Goal: Information Seeking & Learning: Learn about a topic

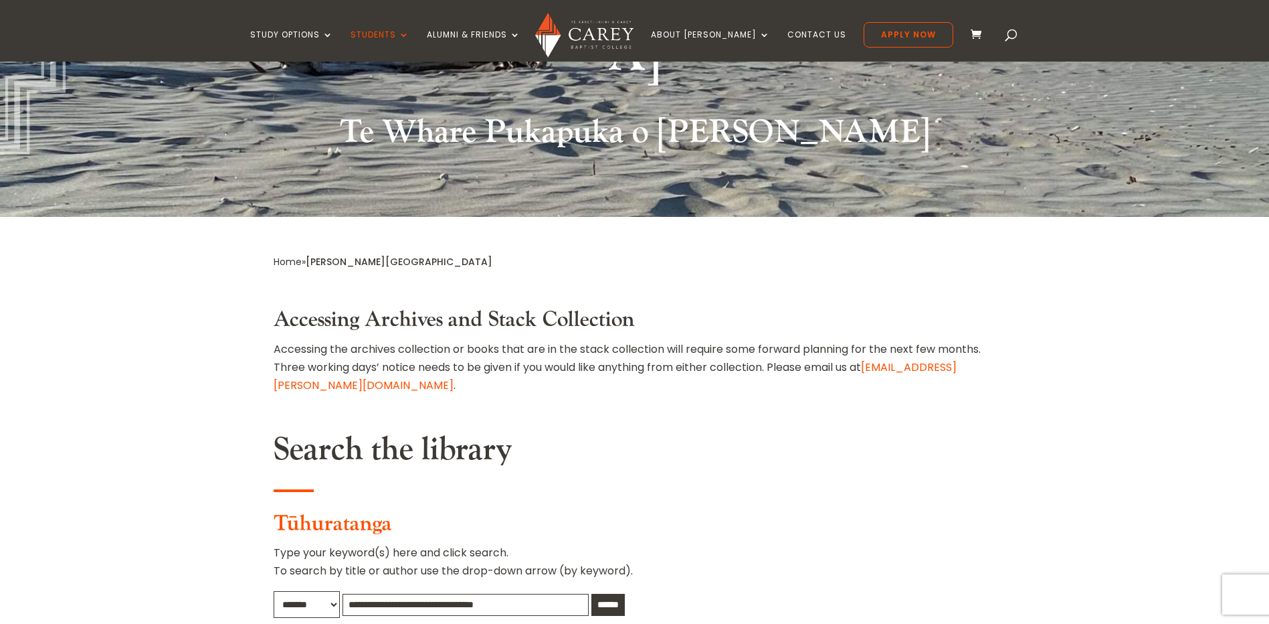
scroll to position [335, 0]
click at [497, 593] on input "text" at bounding box center [466, 604] width 246 height 22
type input "**********"
click at [591, 593] on input "******" at bounding box center [607, 604] width 33 height 22
click at [578, 32] on img at bounding box center [584, 35] width 98 height 45
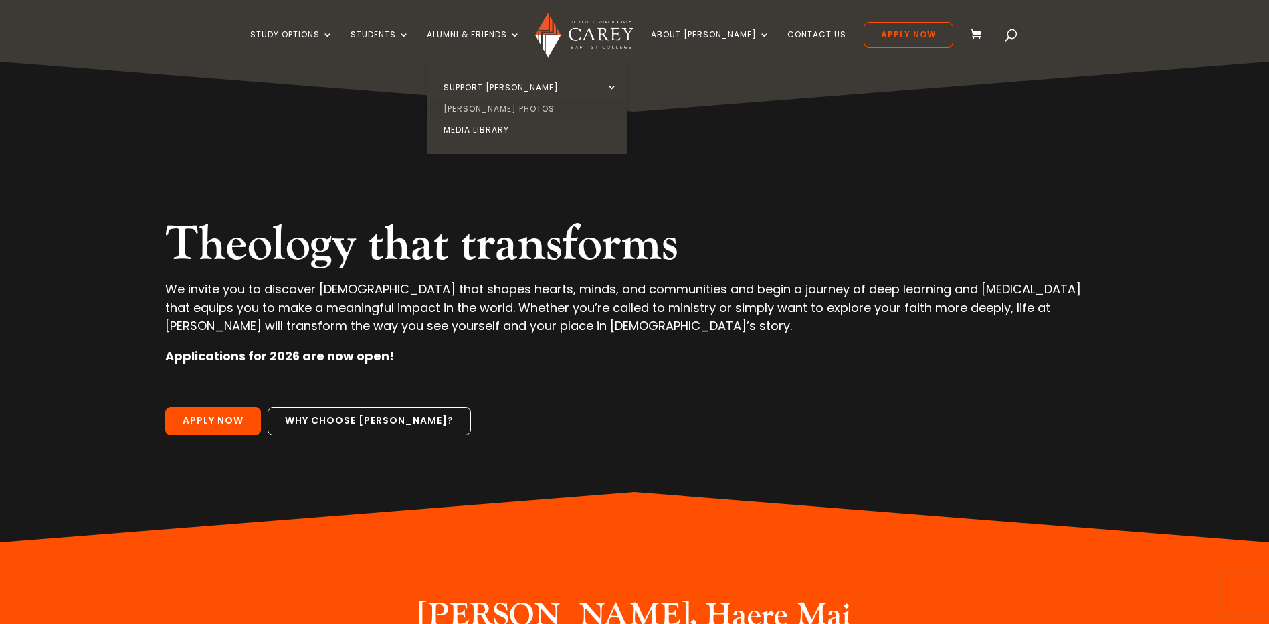
click at [500, 108] on link "[PERSON_NAME] Photos" at bounding box center [530, 108] width 201 height 21
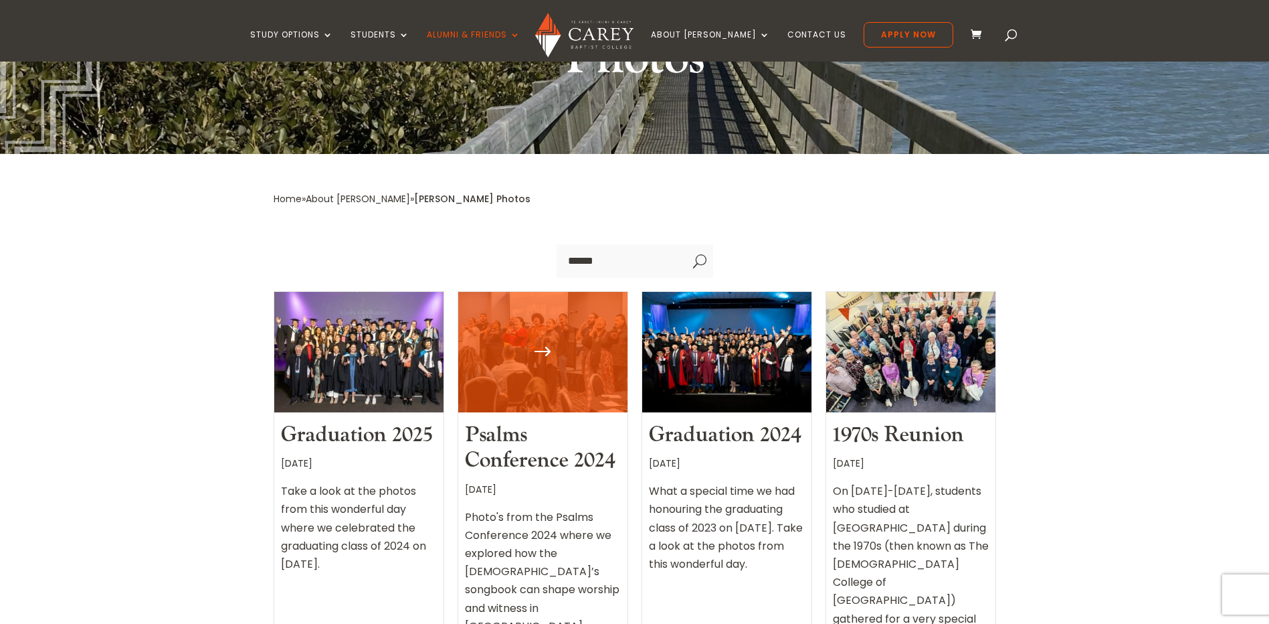
scroll to position [401, 0]
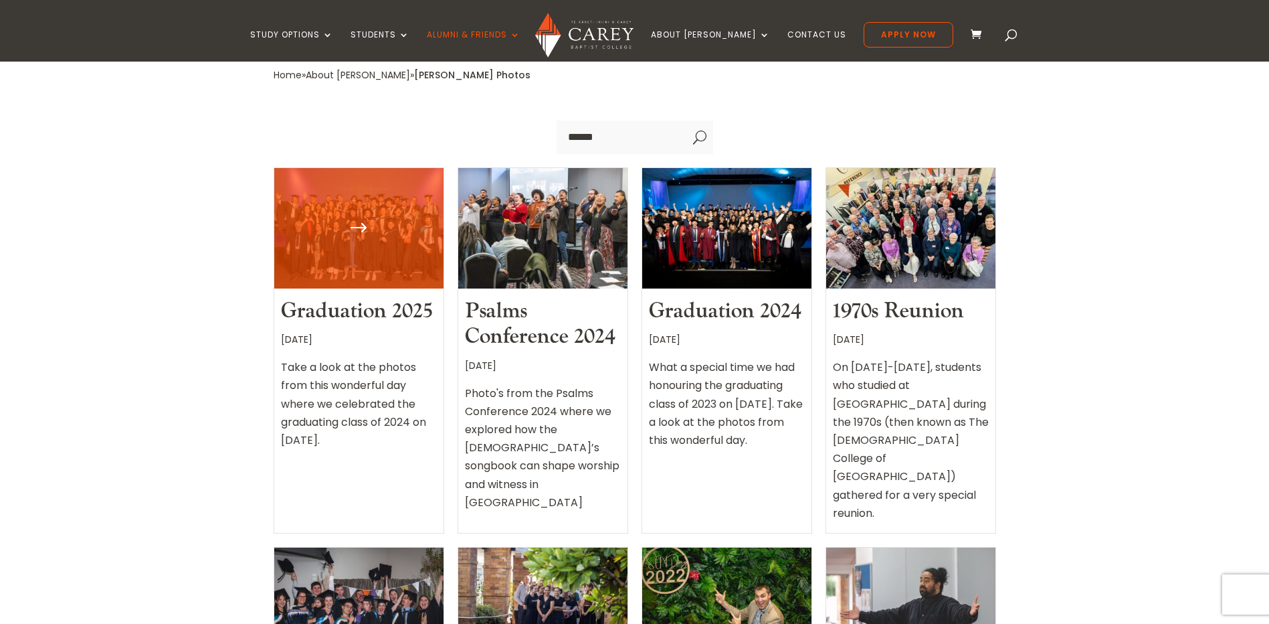
click at [366, 297] on link "Graduation 2025" at bounding box center [356, 310] width 151 height 27
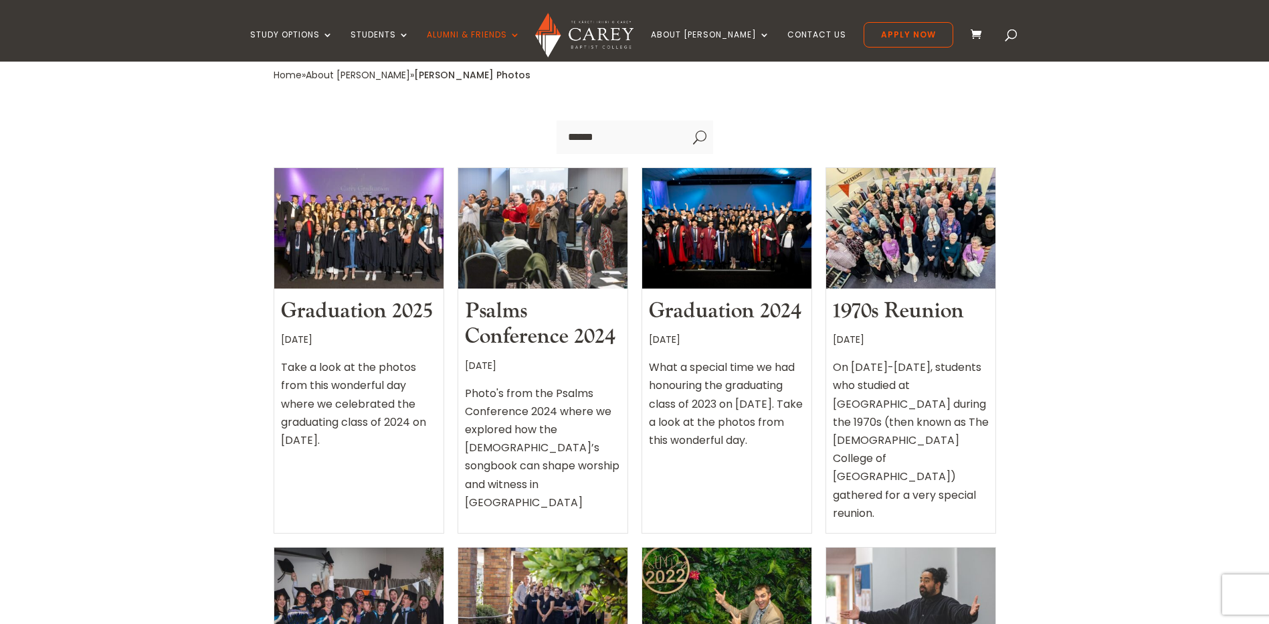
click at [624, 45] on img at bounding box center [584, 35] width 98 height 45
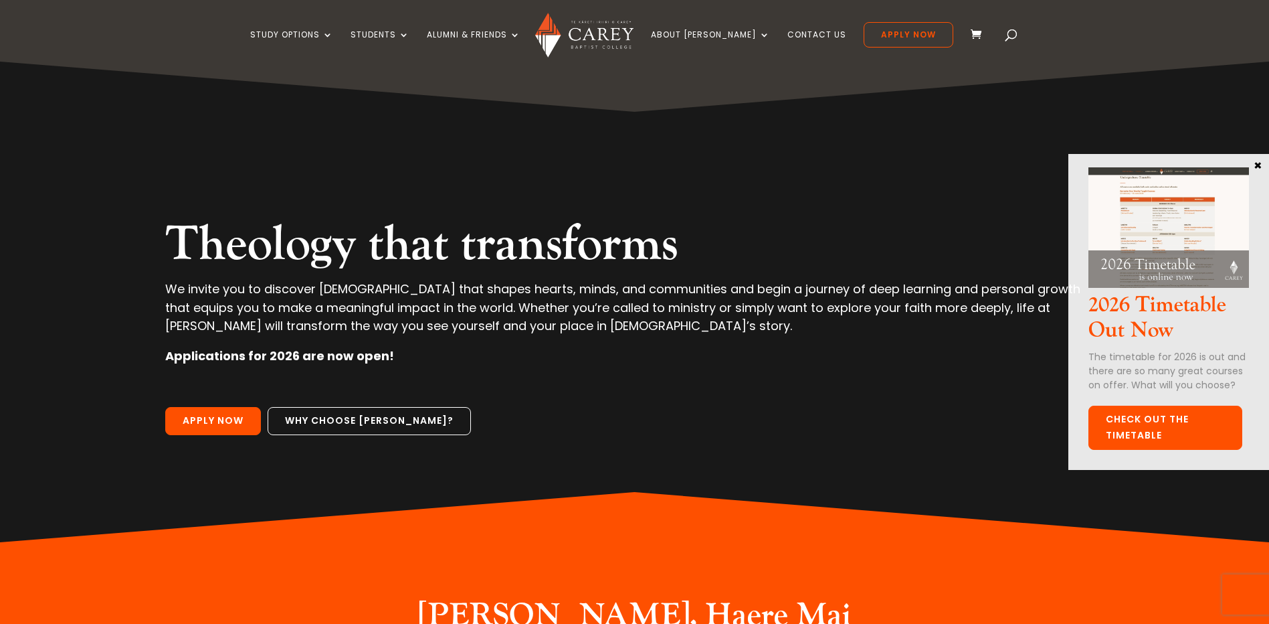
click at [1179, 418] on link "Check out the Timetable" at bounding box center [1166, 427] width 154 height 44
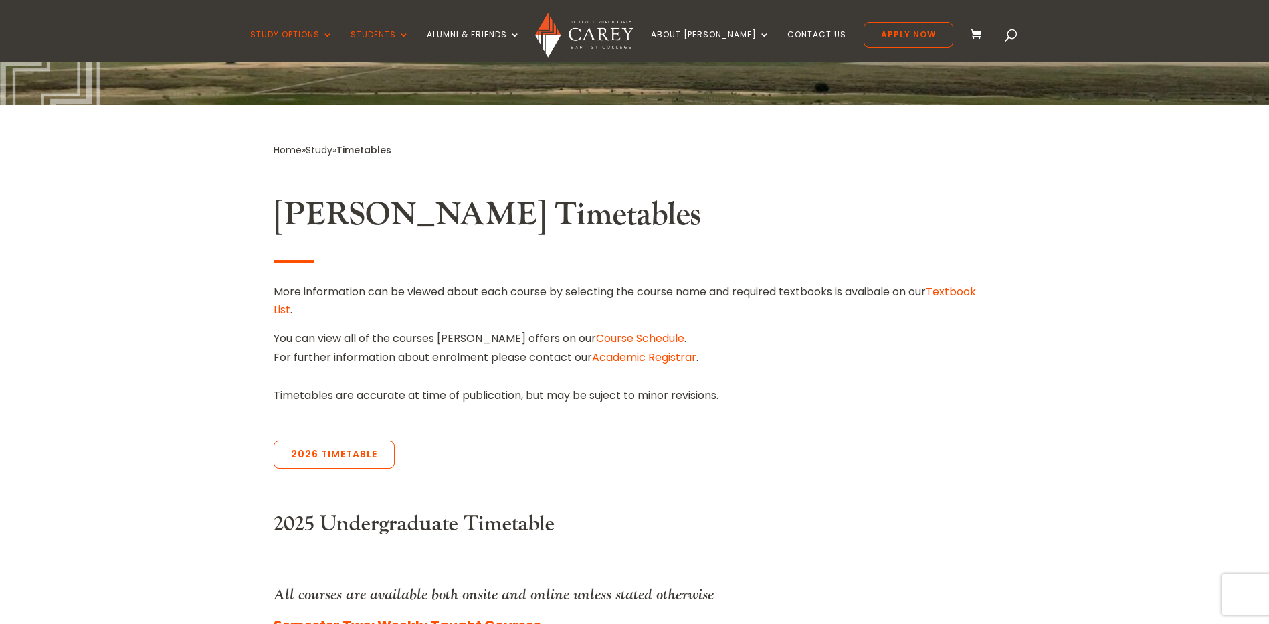
scroll to position [268, 0]
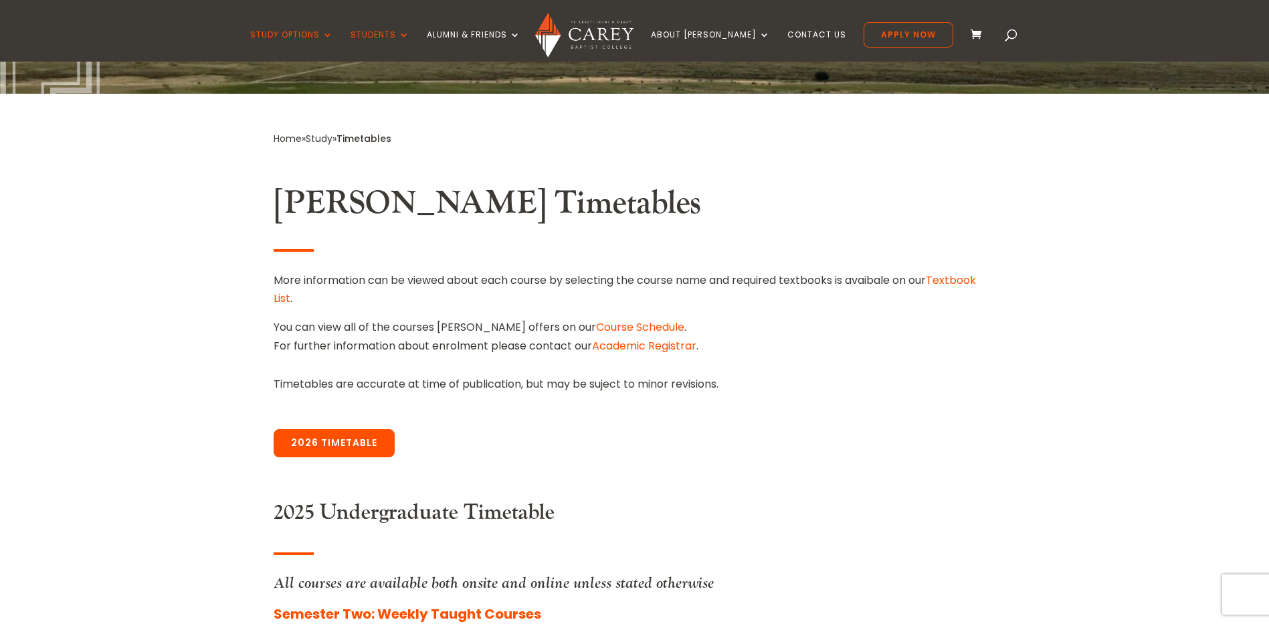
click at [356, 439] on link "2026 Timetable" at bounding box center [334, 443] width 121 height 28
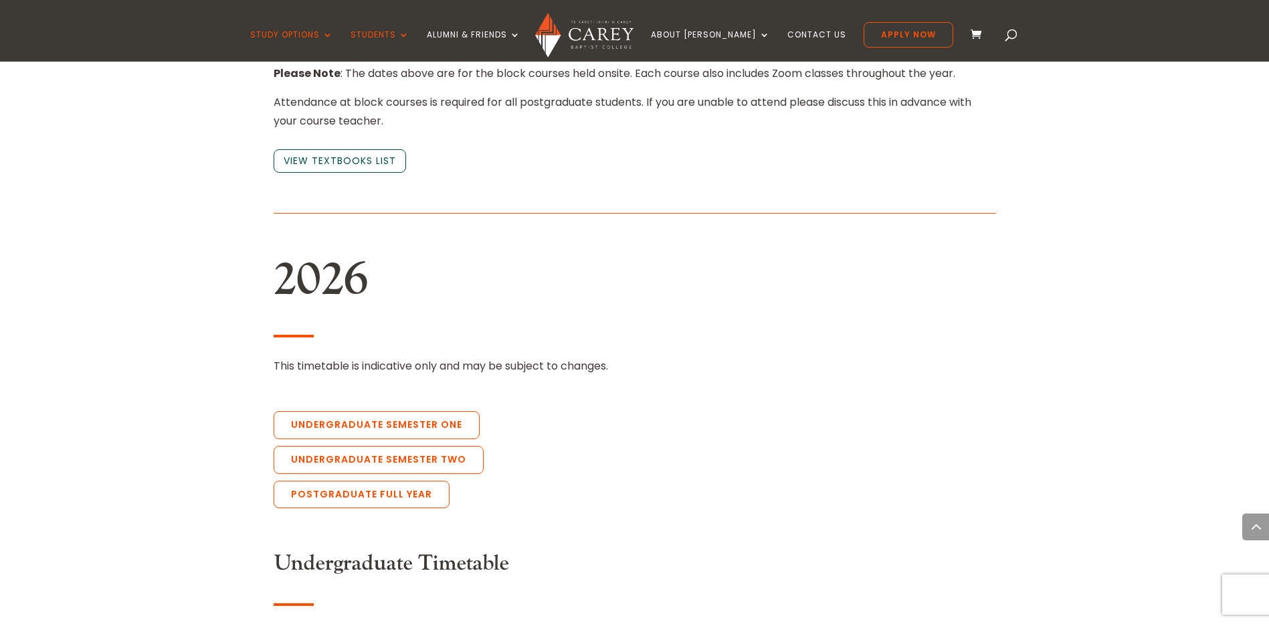
scroll to position [2909, 0]
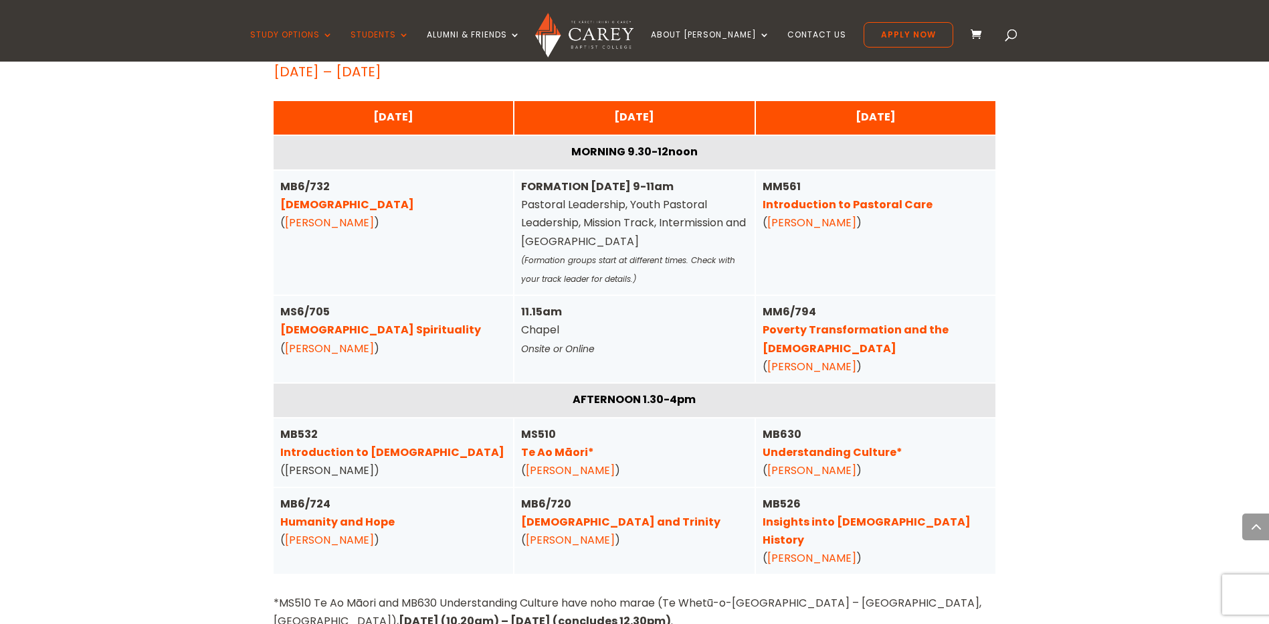
scroll to position [3412, 0]
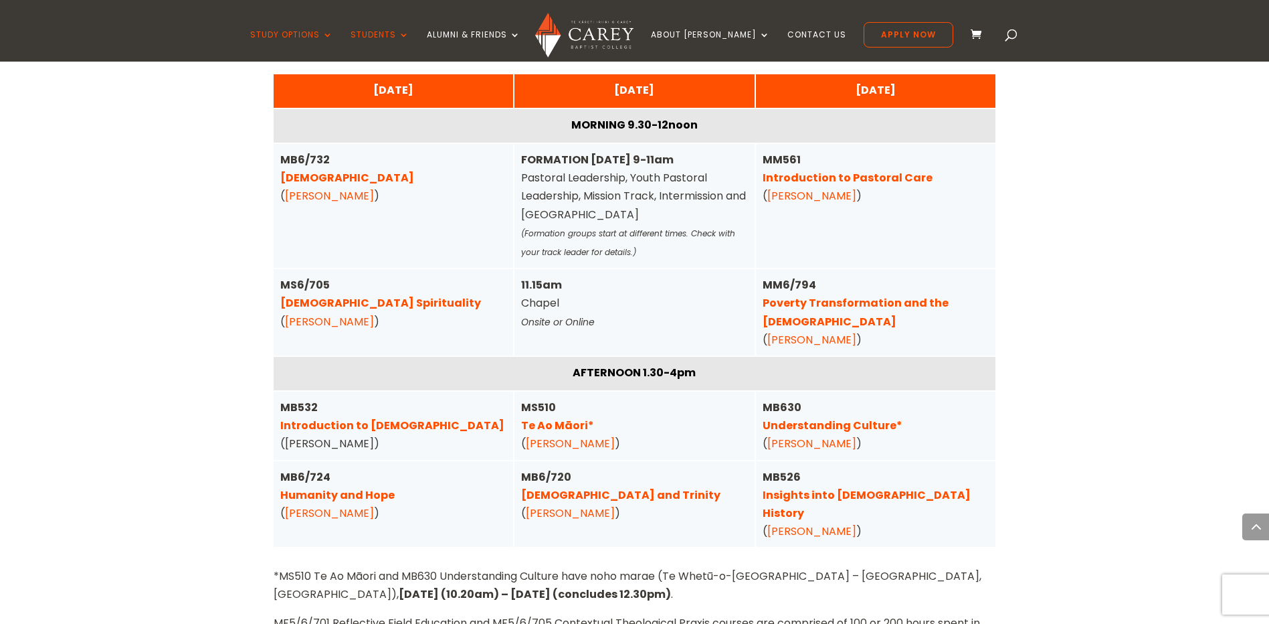
click at [933, 398] on div "MB630 Understanding Culture* ( Michael Rhodes )" at bounding box center [876, 425] width 227 height 55
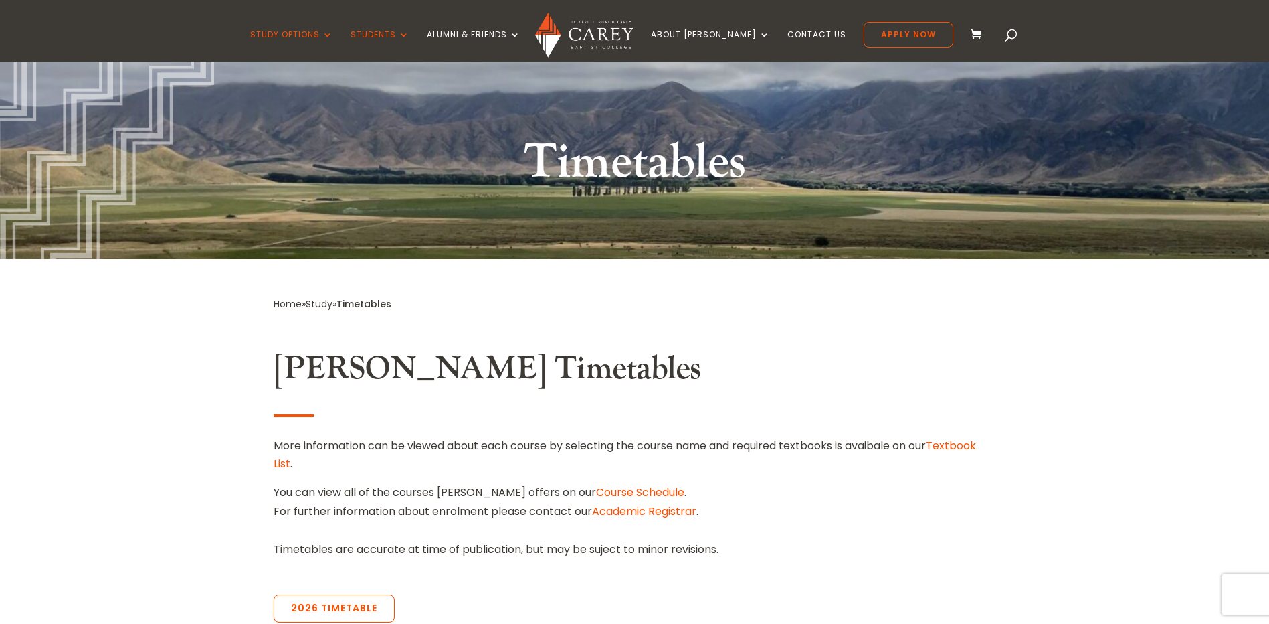
scroll to position [0, 0]
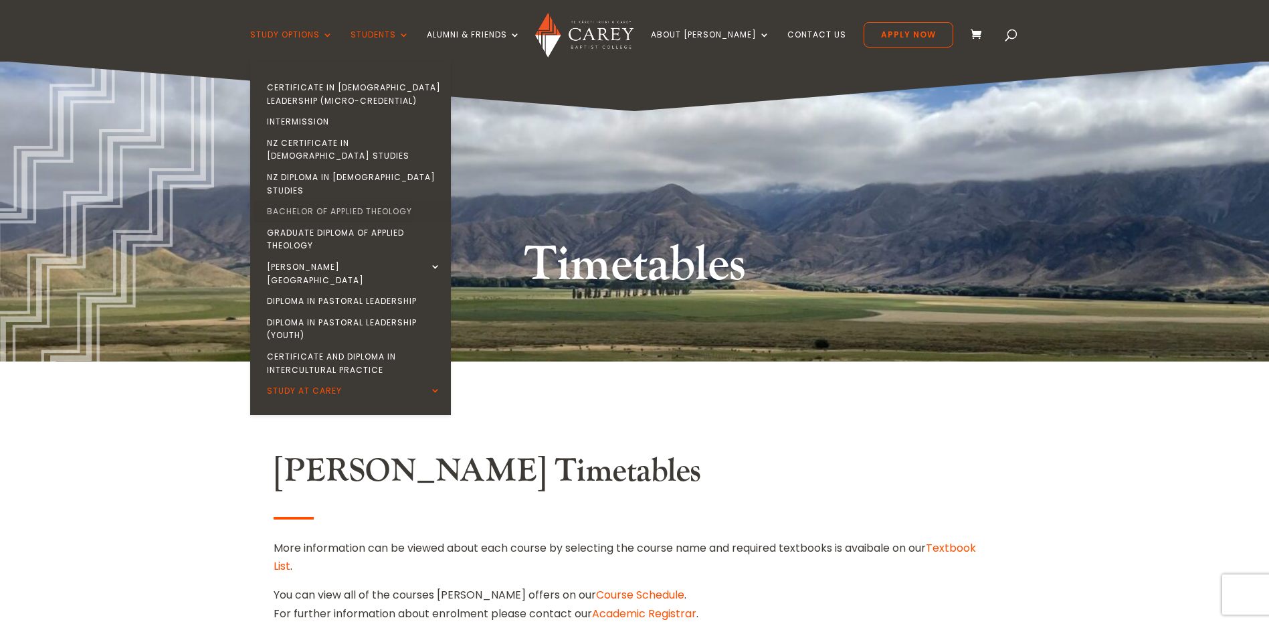
click at [347, 201] on link "Bachelor of Applied Theology" at bounding box center [354, 211] width 201 height 21
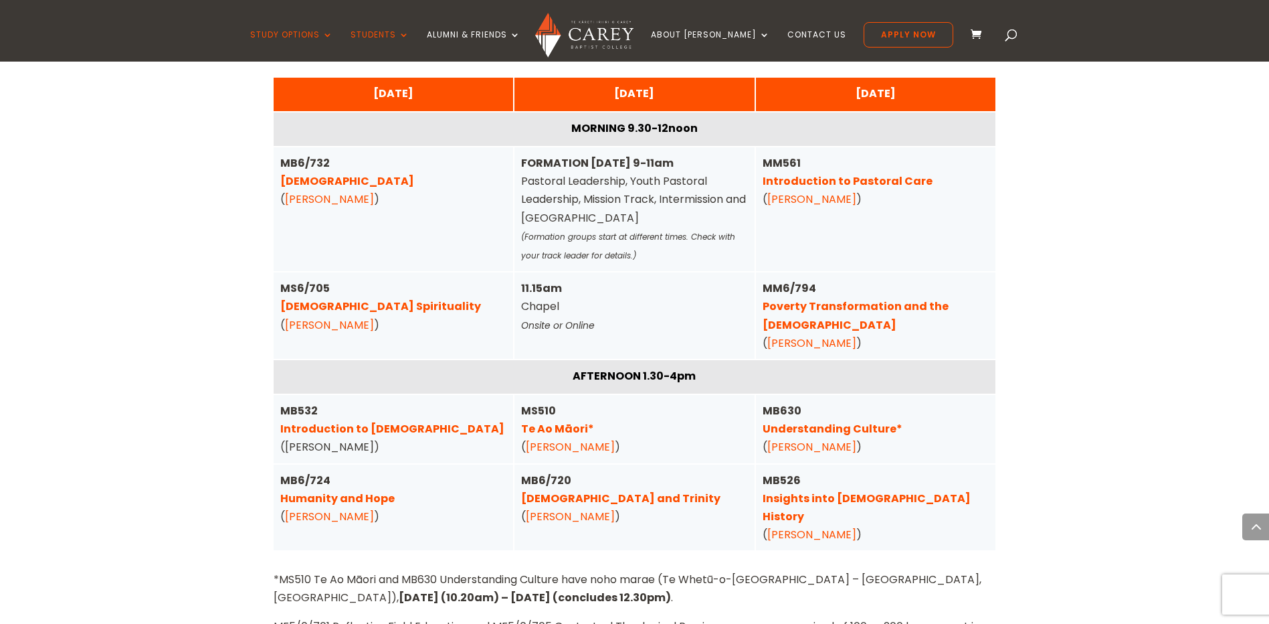
scroll to position [3412, 0]
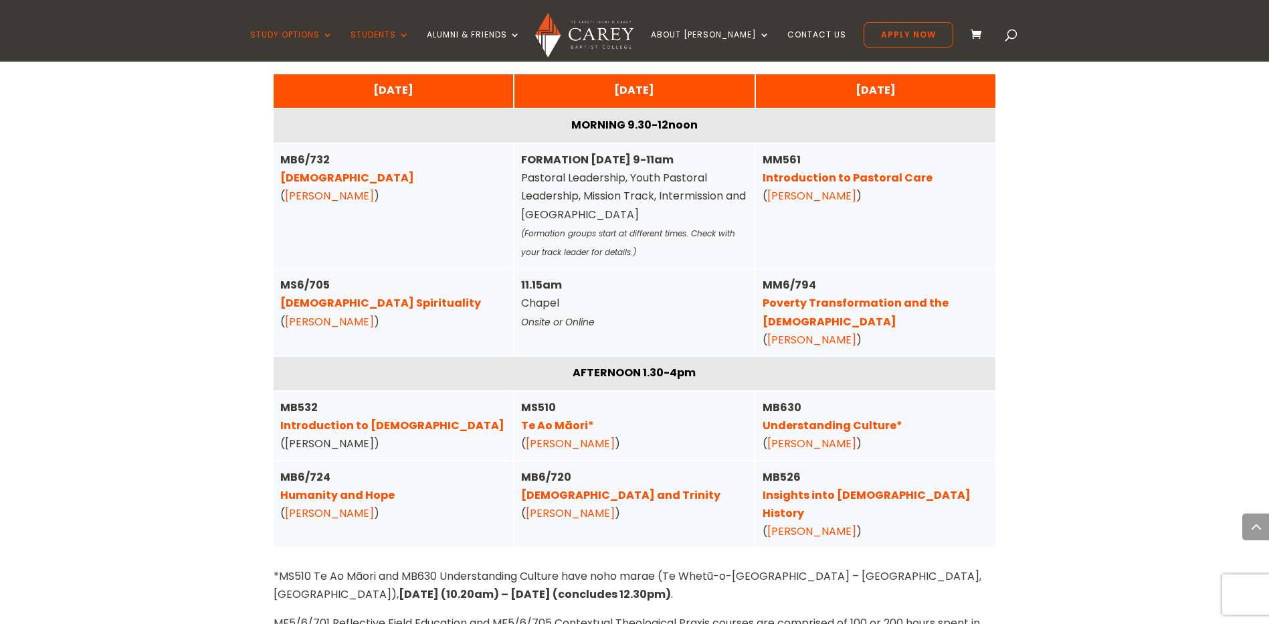
click at [378, 357] on div "AFTERNOON 1.30-4pm" at bounding box center [635, 373] width 723 height 33
drag, startPoint x: 277, startPoint y: 236, endPoint x: 364, endPoint y: 309, distance: 113.5
click at [0, 0] on div "MONDAY MORNING 9.30-12noon MB6/732 Pentateuch ( Michael Rhodes ) MS6/705 Christ…" at bounding box center [0, 0] width 0 height 0
drag, startPoint x: 877, startPoint y: 395, endPoint x: 759, endPoint y: 349, distance: 127.1
click at [759, 391] on div "MB630 Understanding Culture* ( Michael Rhodes )" at bounding box center [876, 425] width 240 height 68
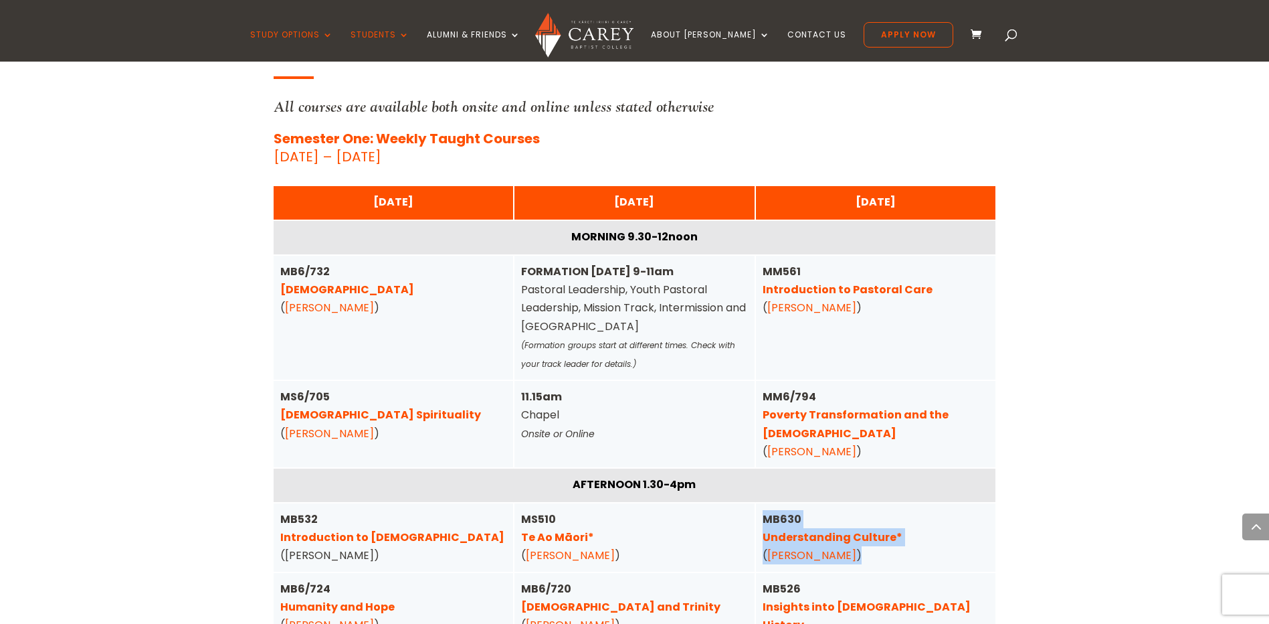
scroll to position [3212, 0]
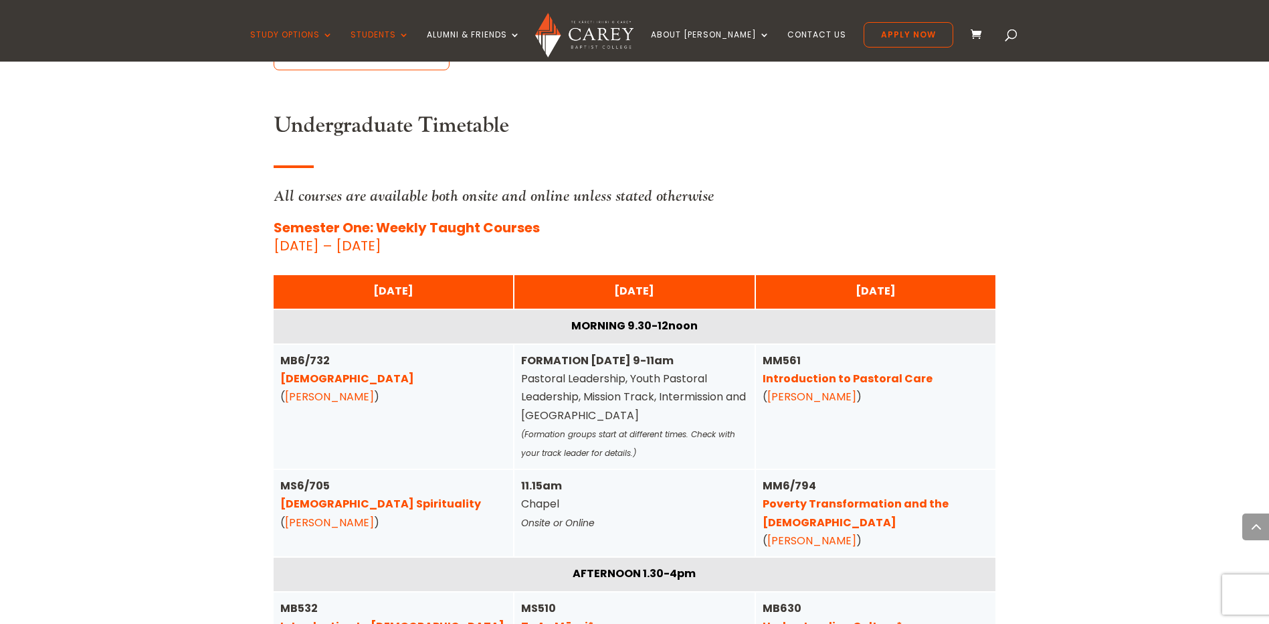
click at [1117, 422] on div "Home » Study » Timetables Carey Timetables More information can be viewed about…" at bounding box center [634, 250] width 1269 height 6201
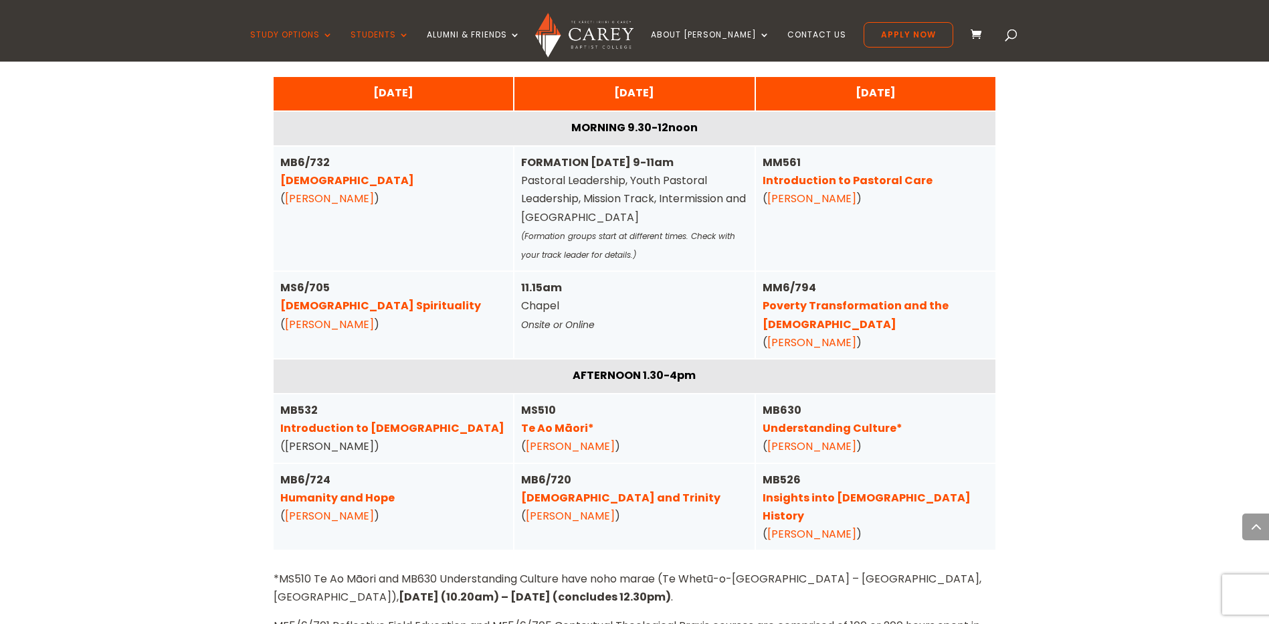
scroll to position [3412, 0]
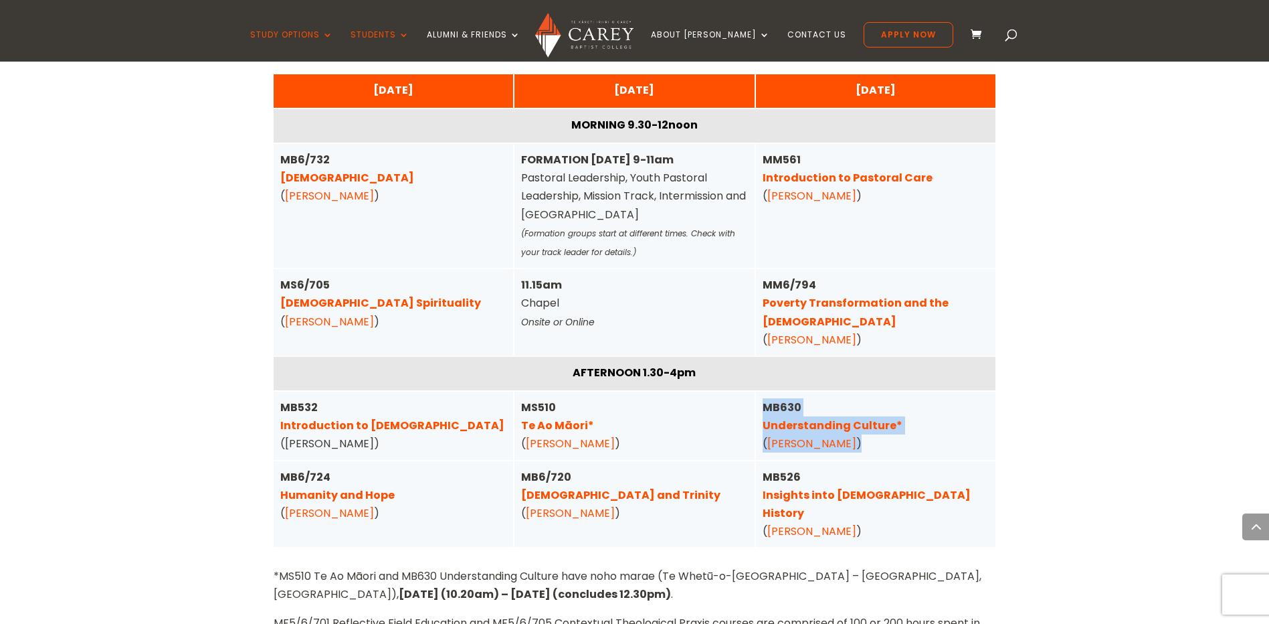
drag, startPoint x: 885, startPoint y: 392, endPoint x: 755, endPoint y: 352, distance: 135.2
click at [756, 391] on div "MB630 Understanding Culture* ( Michael Rhodes )" at bounding box center [876, 425] width 240 height 68
click at [844, 295] on link "Poverty Transformation and the Gospel" at bounding box center [856, 311] width 186 height 33
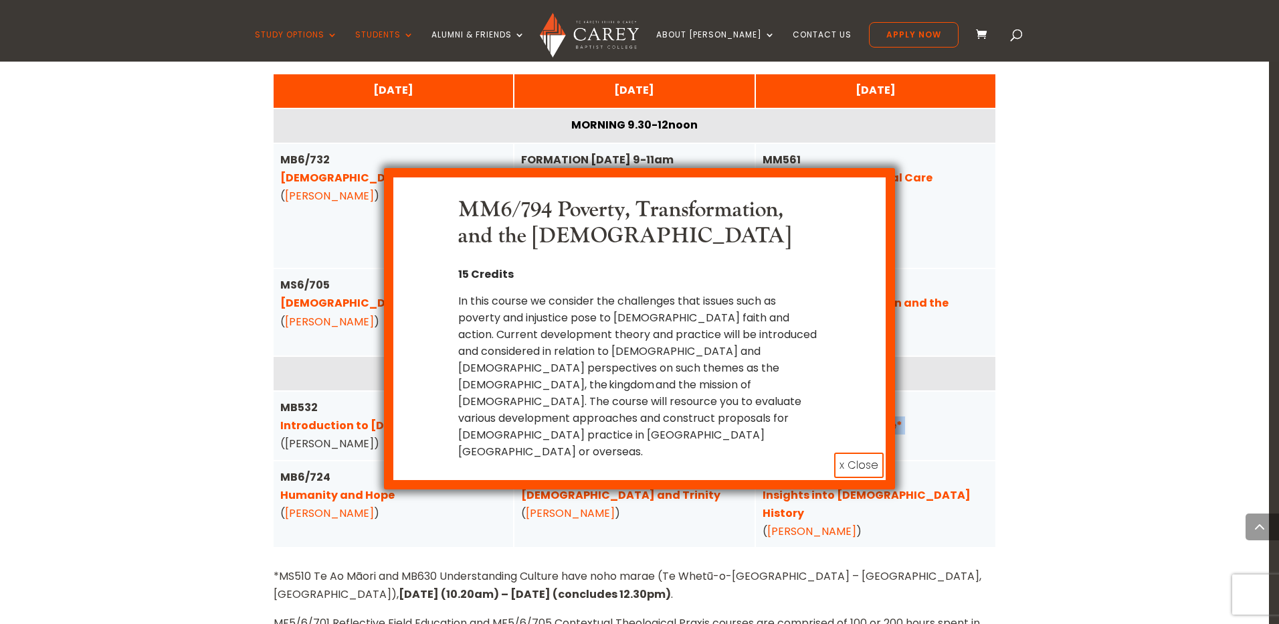
click at [851, 452] on button "x Close" at bounding box center [859, 464] width 50 height 25
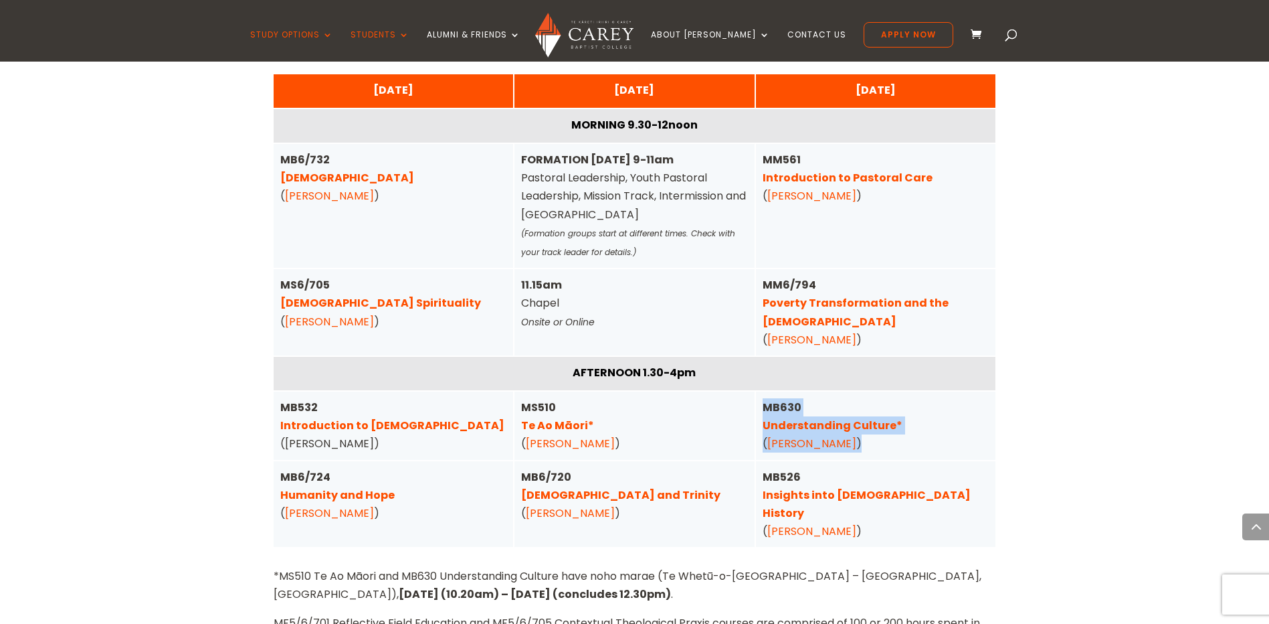
click at [1033, 367] on div "Home » Study » Timetables Carey Timetables More information can be viewed about…" at bounding box center [634, 49] width 1269 height 6201
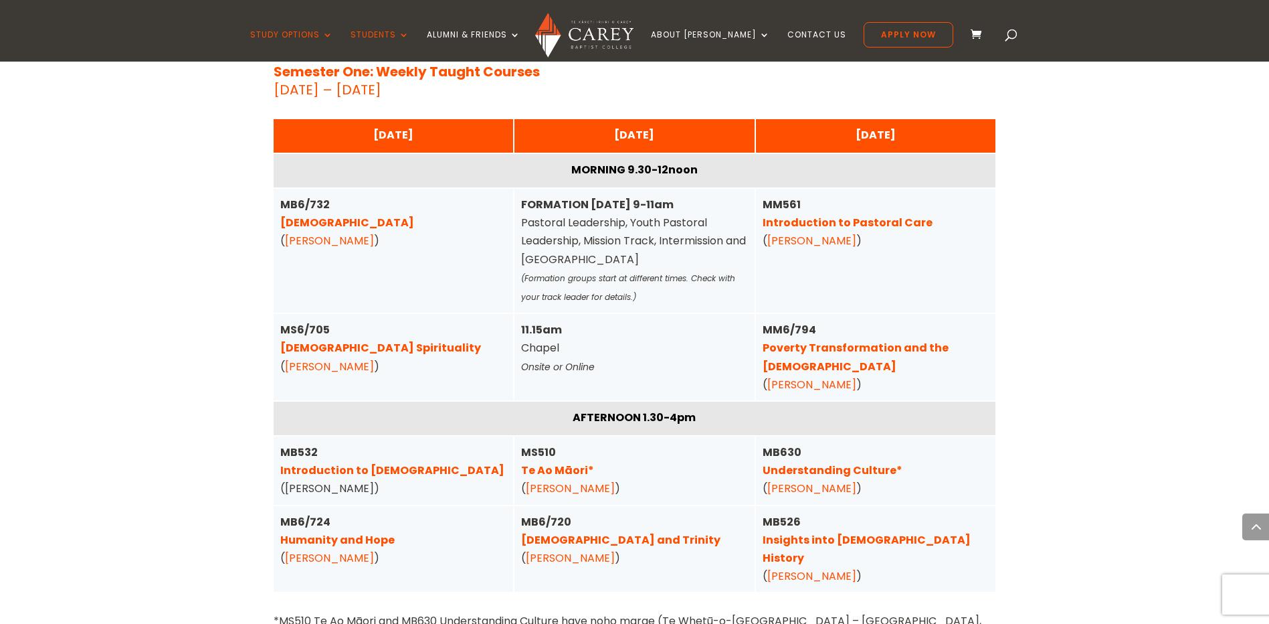
scroll to position [3346, 0]
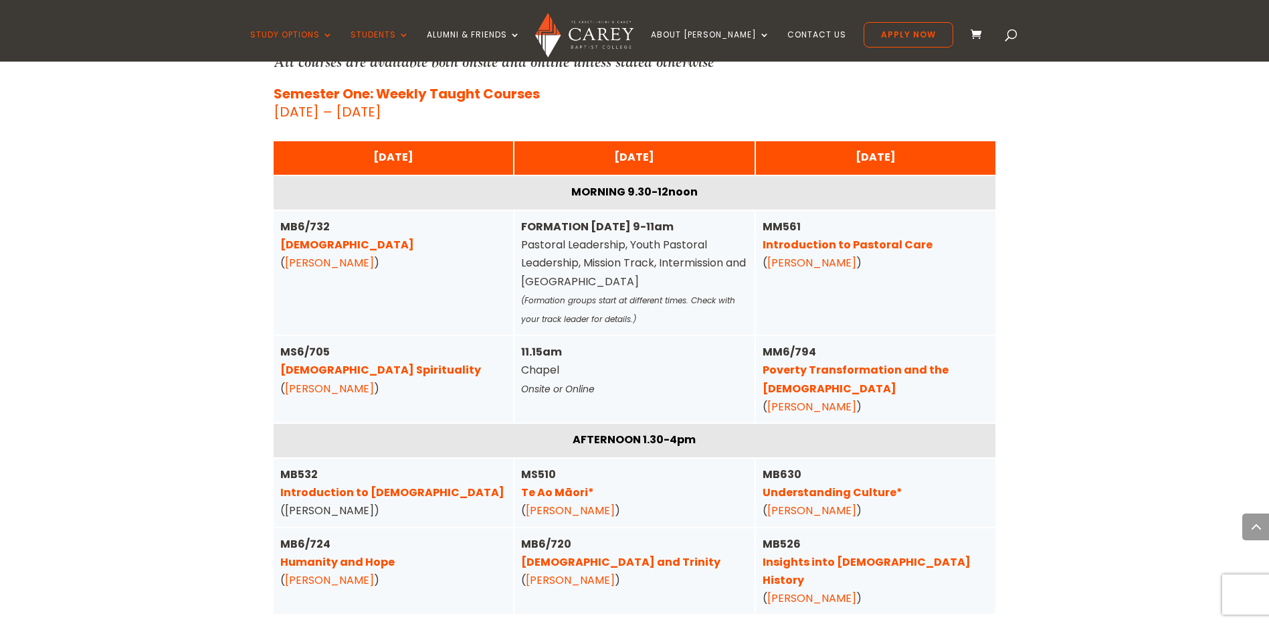
drag, startPoint x: 996, startPoint y: 400, endPoint x: 994, endPoint y: 411, distance: 10.9
click at [996, 403] on div "Home » Study » Timetables Carey Timetables More information can be viewed about…" at bounding box center [634, 116] width 1269 height 6201
click at [992, 458] on div "MB630 Understanding Culture* ( Michael Rhodes )" at bounding box center [876, 492] width 240 height 68
click at [1006, 376] on div "Home » Study » Timetables Carey Timetables More information can be viewed about…" at bounding box center [634, 116] width 1269 height 6201
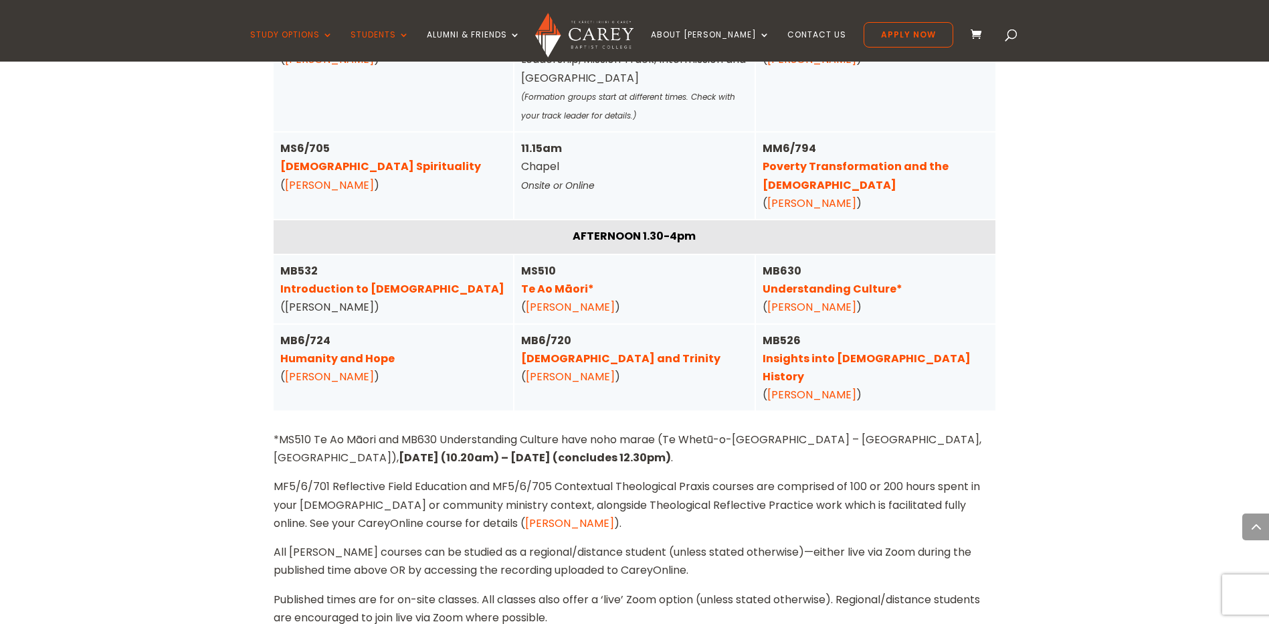
scroll to position [3613, 0]
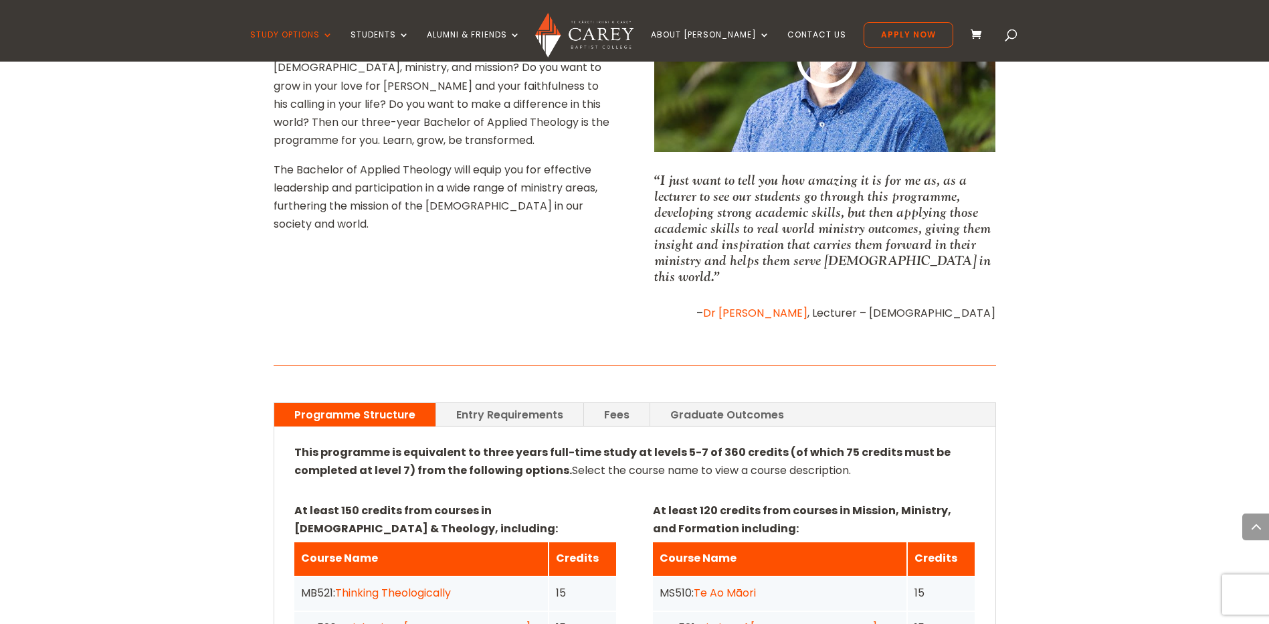
scroll to position [937, 0]
